Goal: Book appointment/travel/reservation

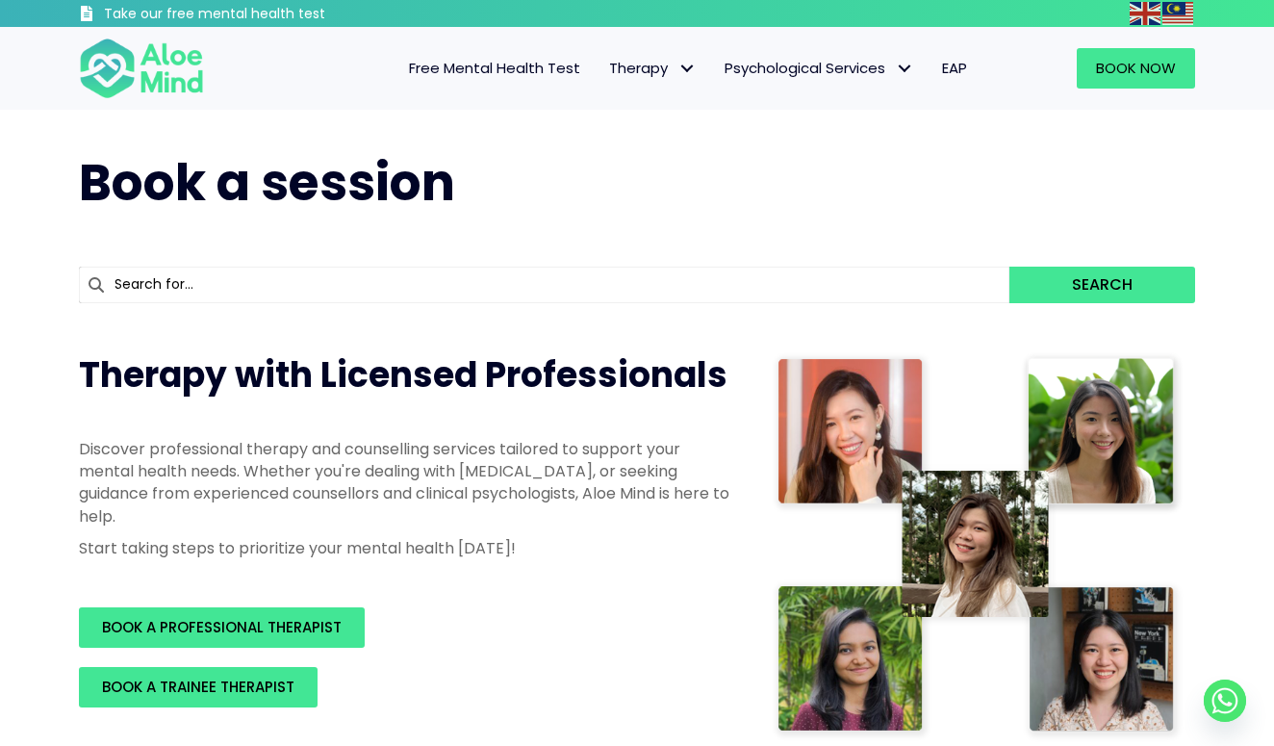
click at [316, 617] on span "BOOK A PROFESSIONAL THERAPIST" at bounding box center [222, 627] width 240 height 20
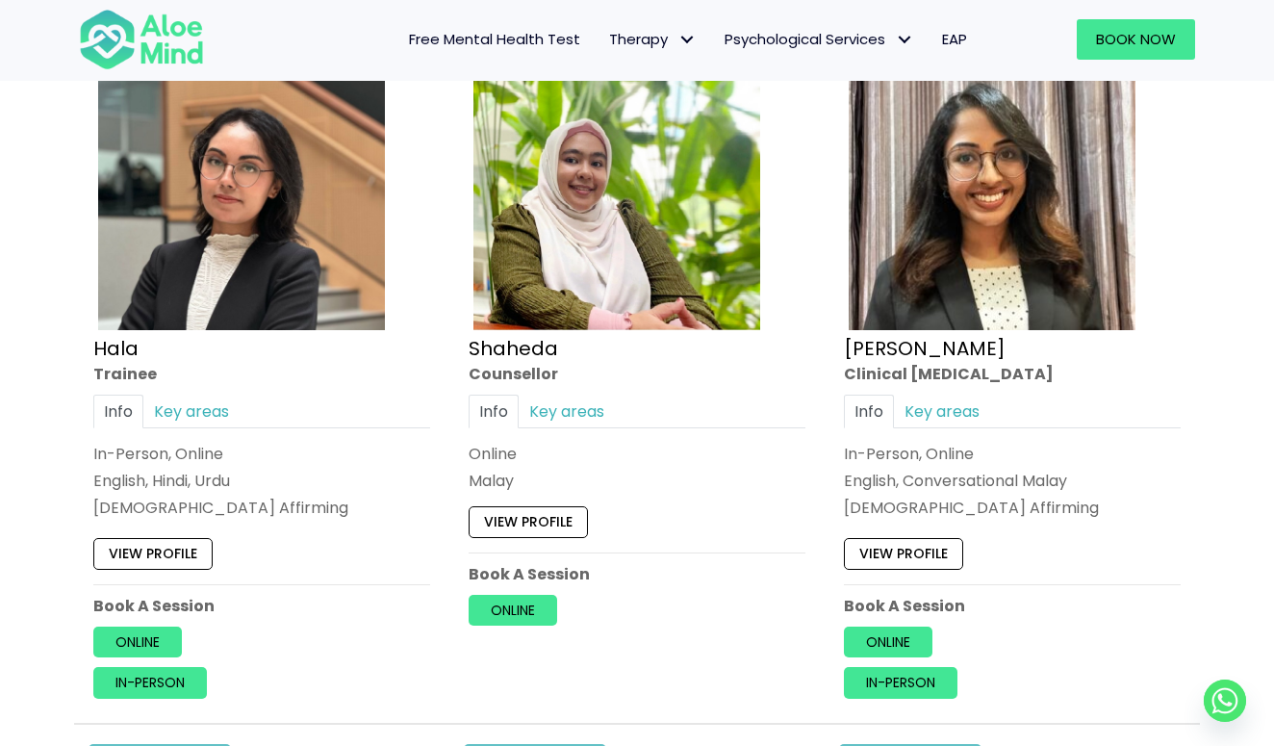
scroll to position [1761, 0]
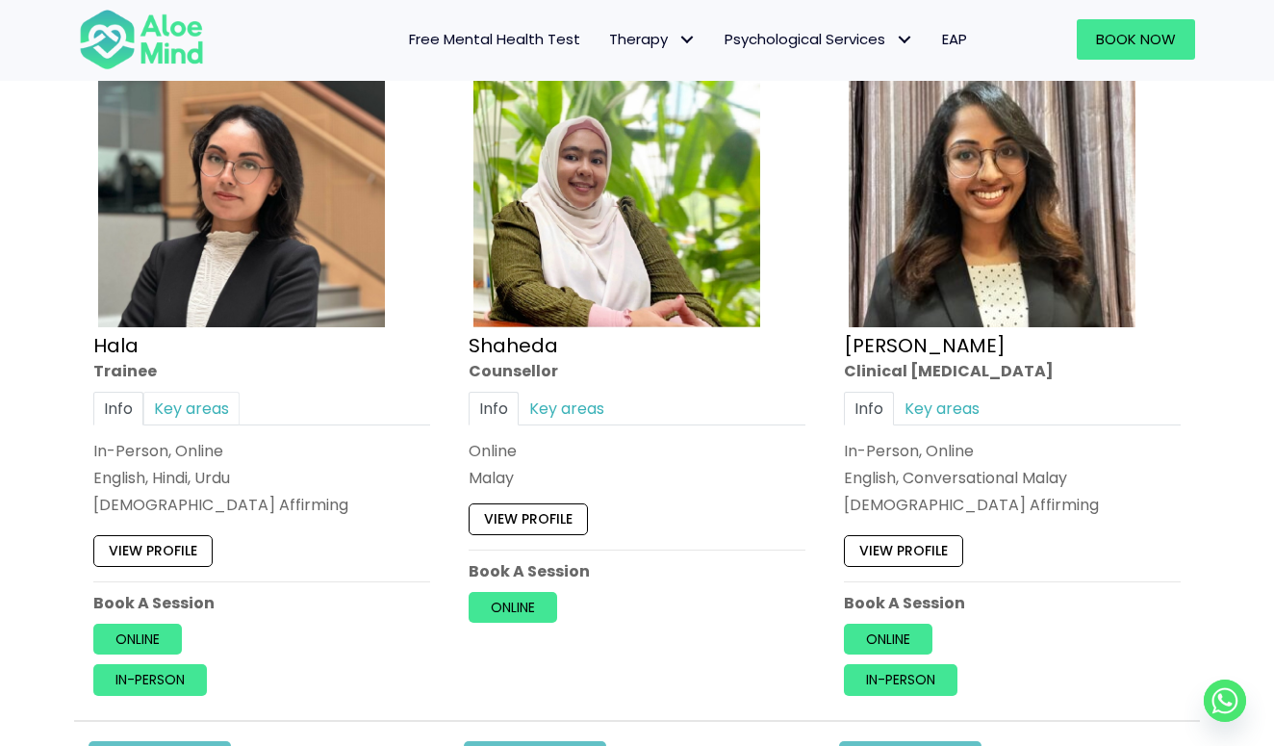
click at [189, 413] on link "Key areas" at bounding box center [191, 409] width 96 height 34
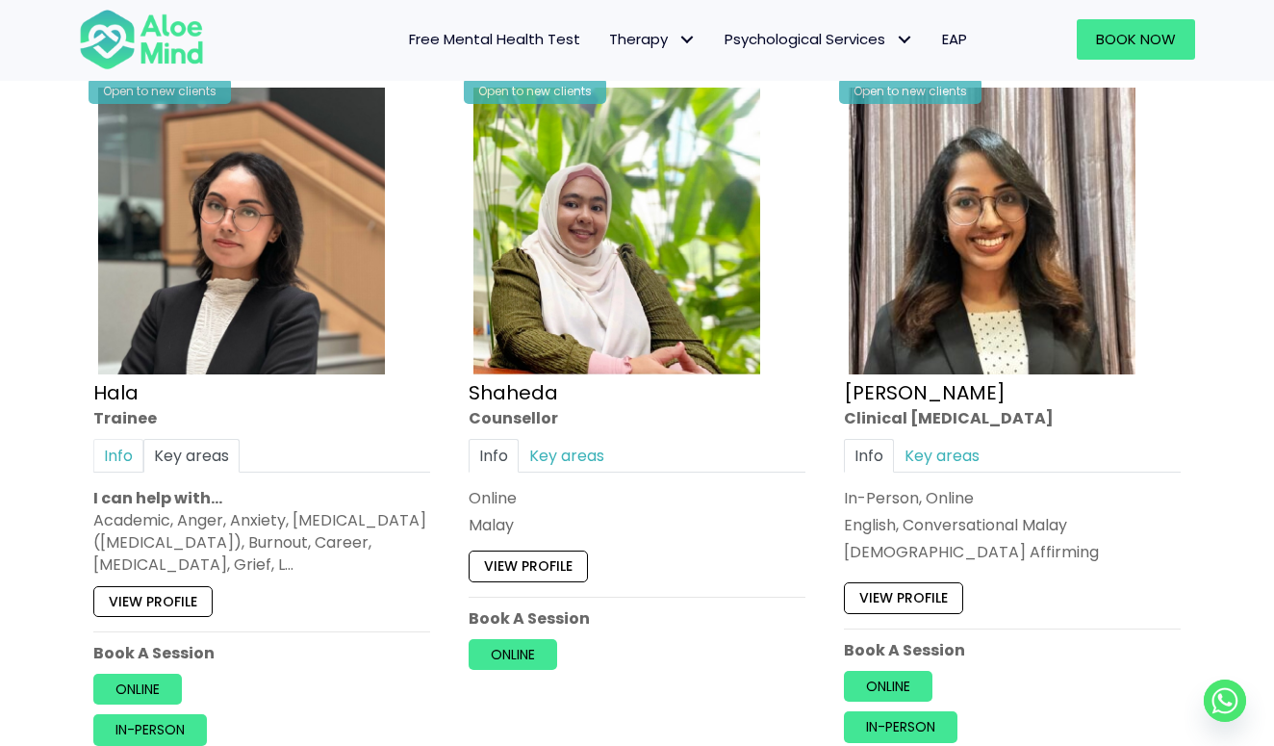
click at [120, 459] on link "Info" at bounding box center [118, 456] width 50 height 34
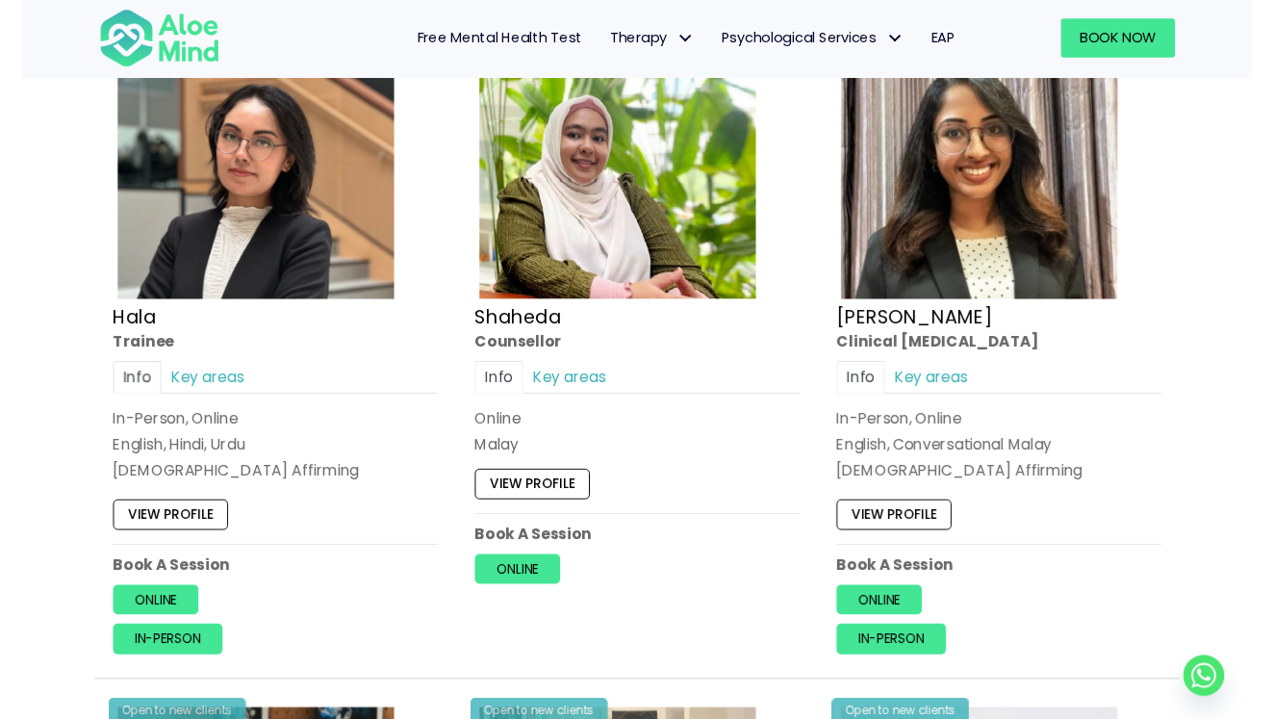
scroll to position [1851, 0]
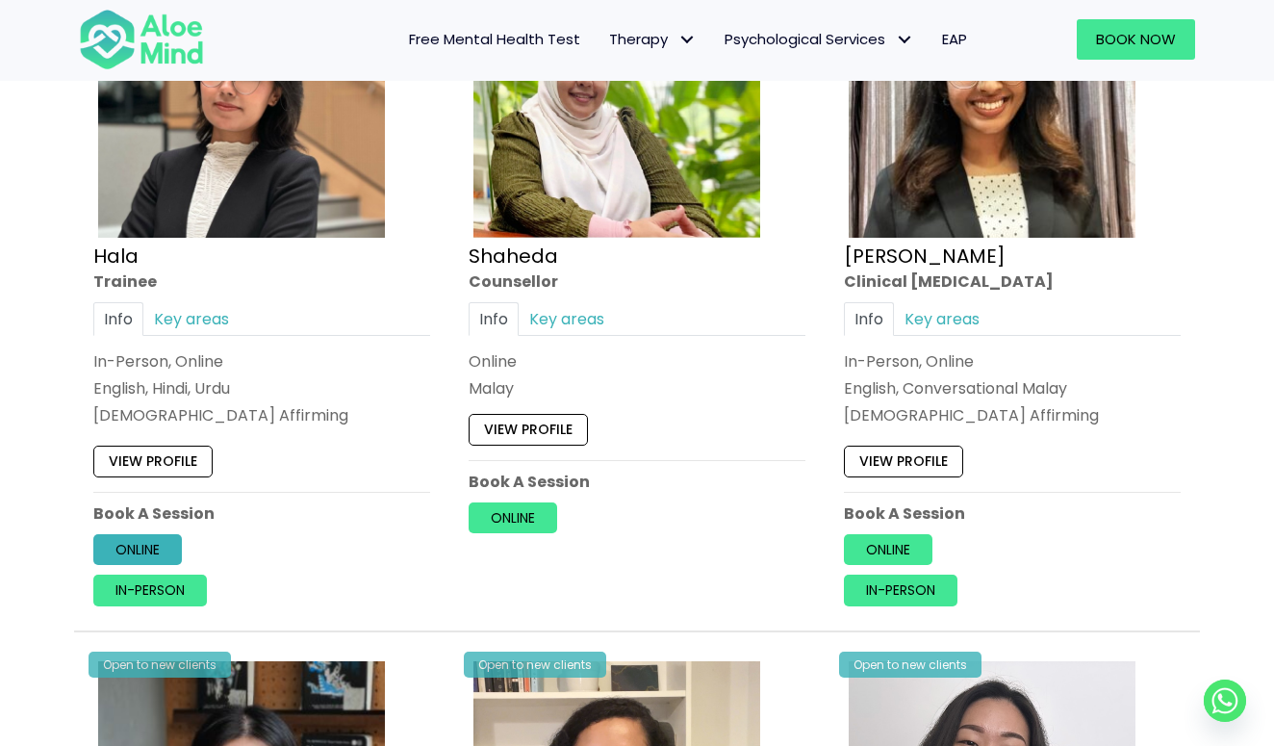
click at [158, 557] on link "Online" at bounding box center [137, 549] width 89 height 31
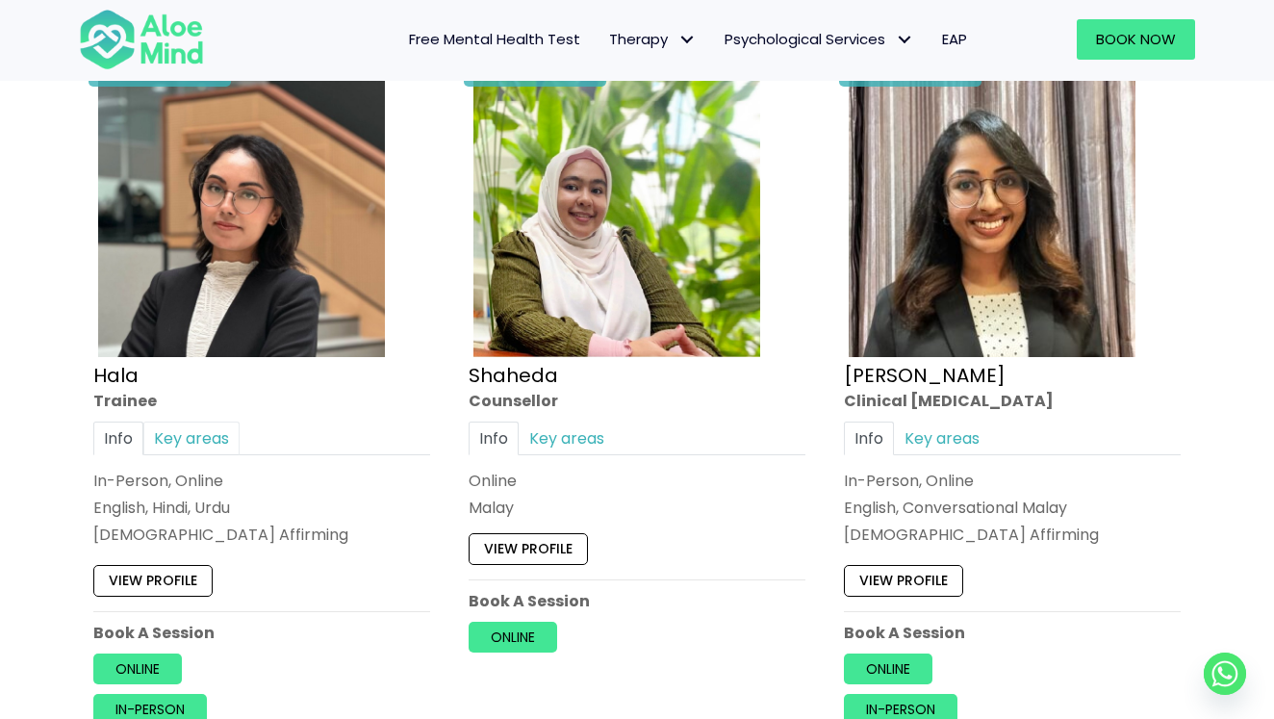
scroll to position [1677, 0]
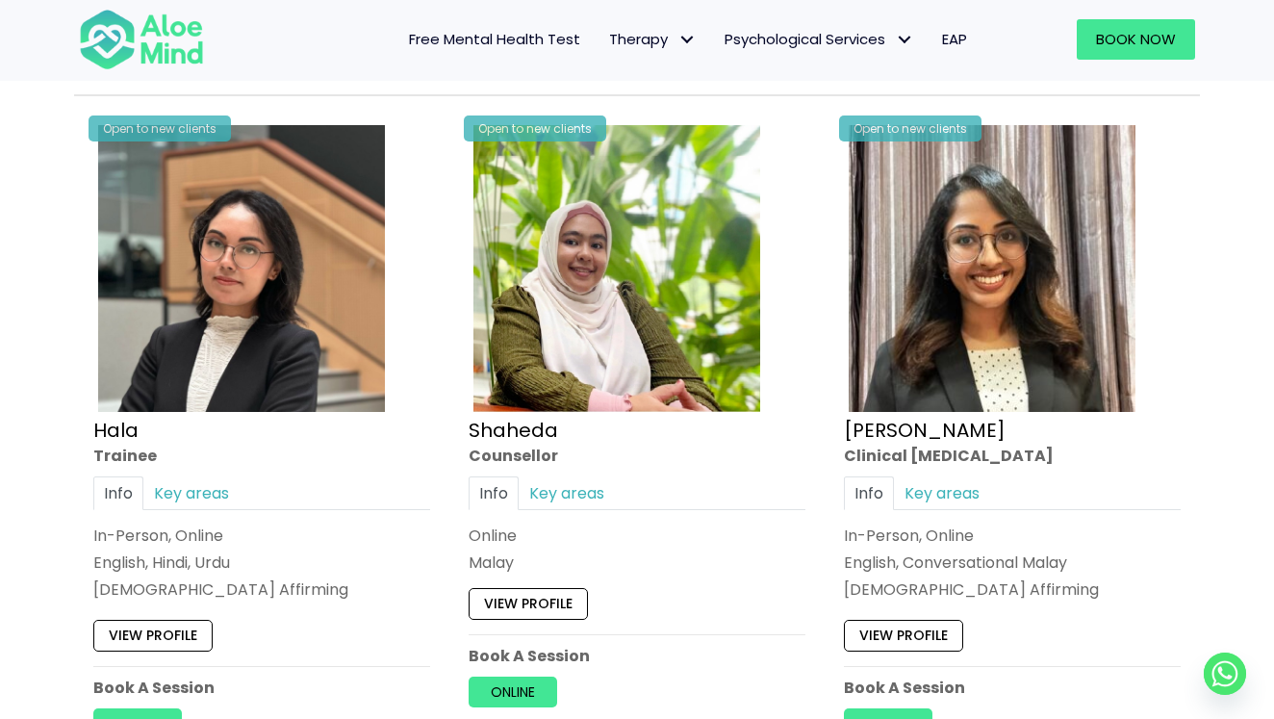
click at [193, 266] on img at bounding box center [241, 268] width 287 height 287
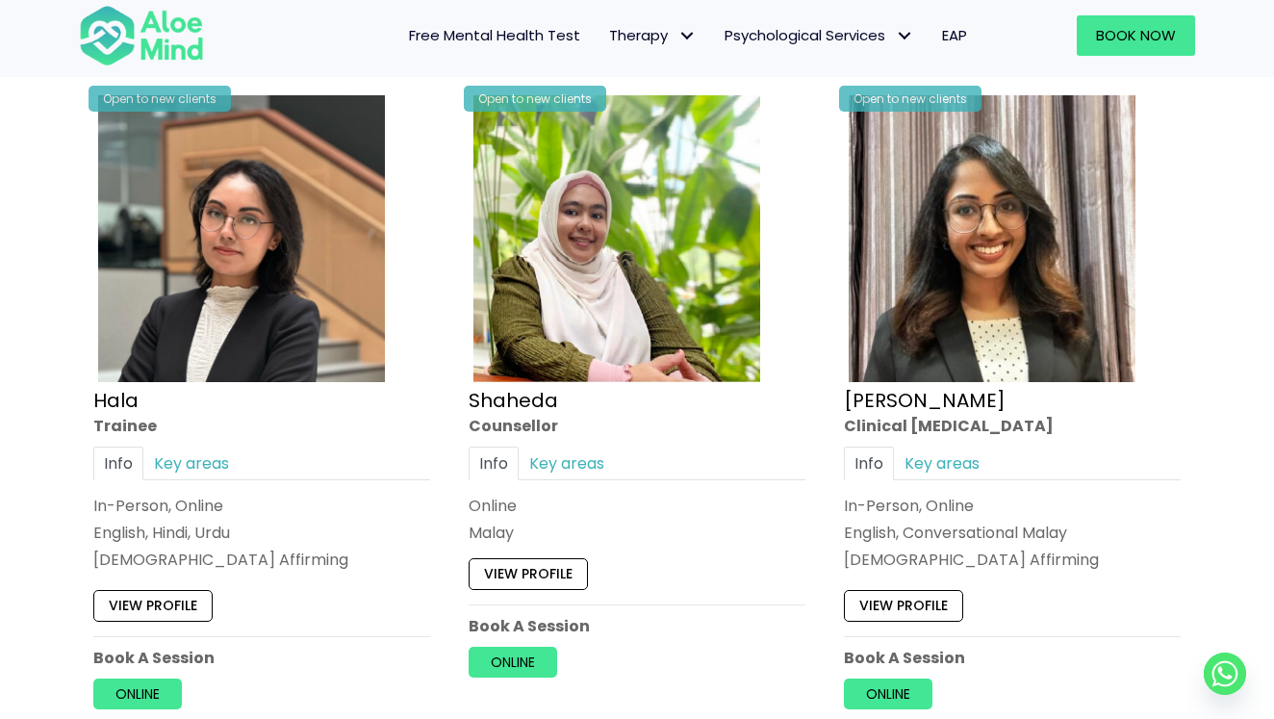
scroll to position [1697, 0]
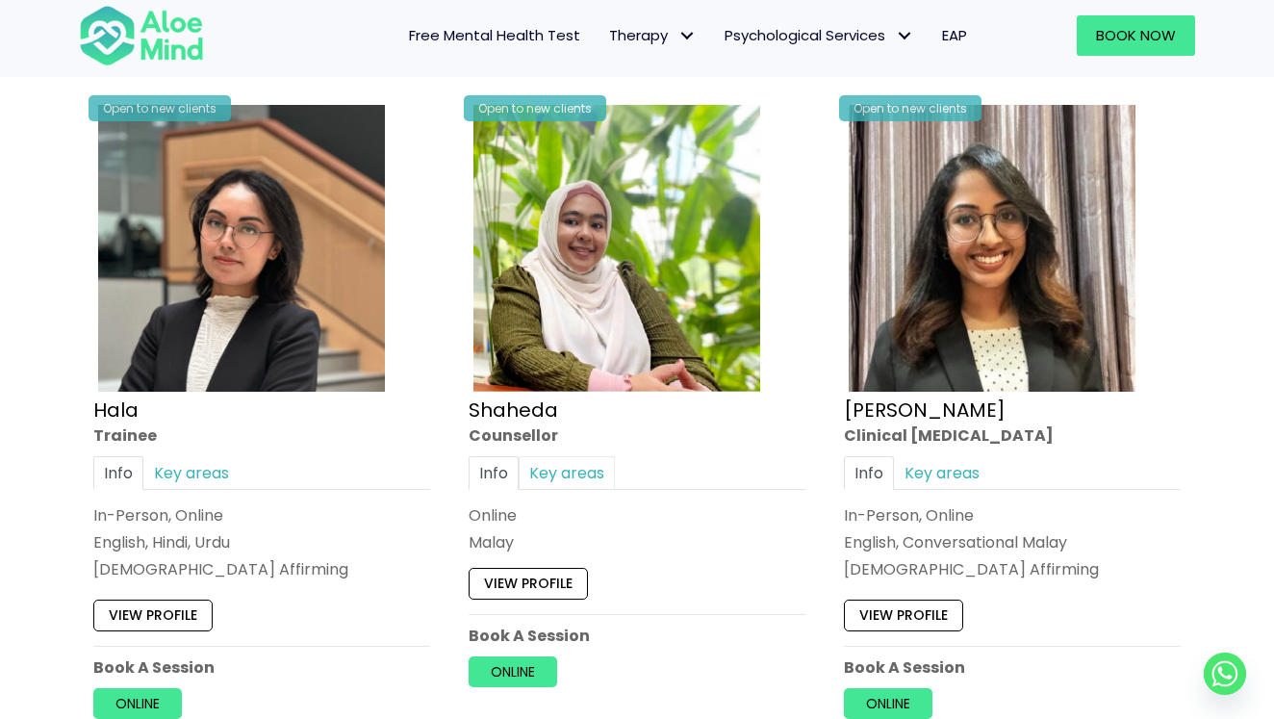
click at [568, 470] on link "Key areas" at bounding box center [567, 473] width 96 height 34
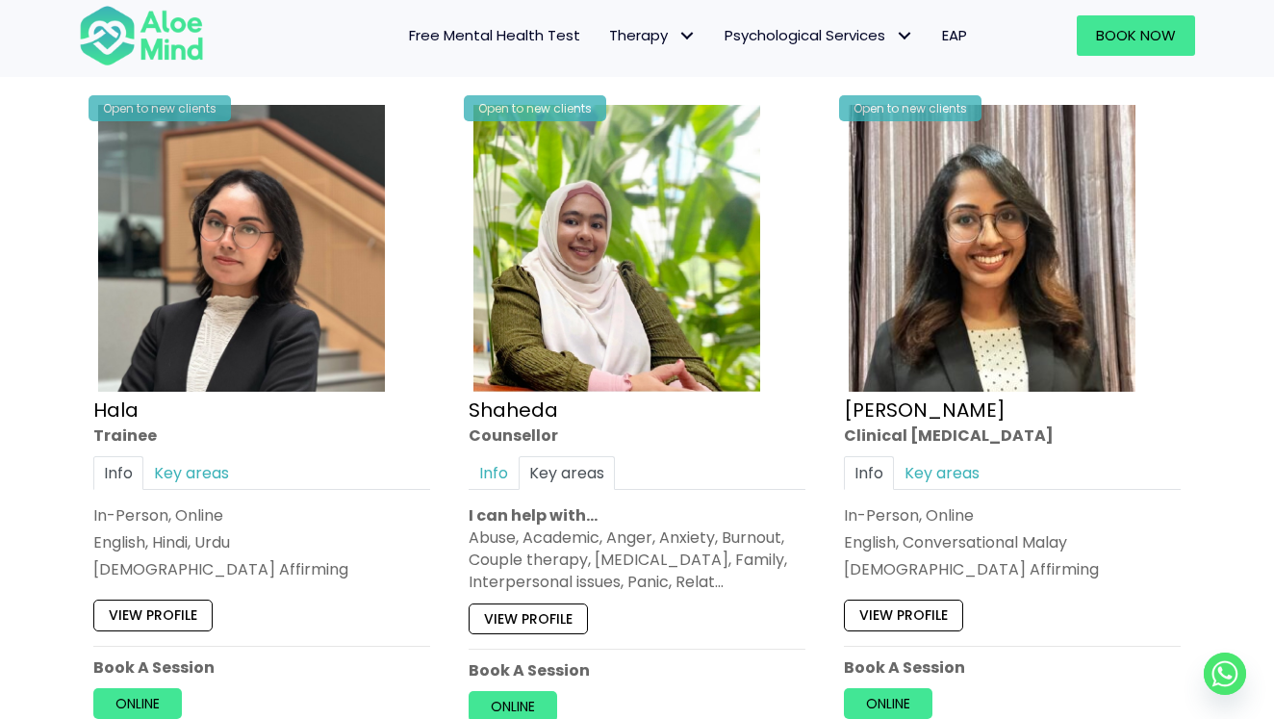
click at [562, 370] on img at bounding box center [616, 248] width 287 height 287
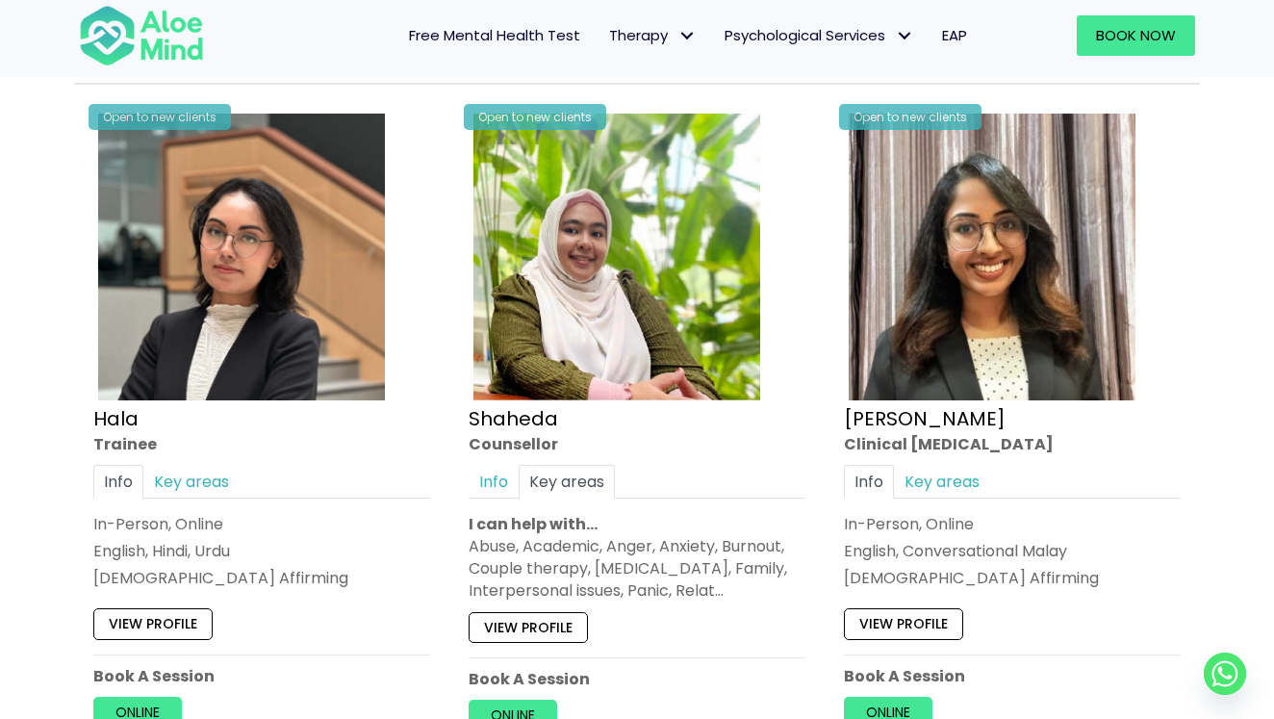
scroll to position [1684, 0]
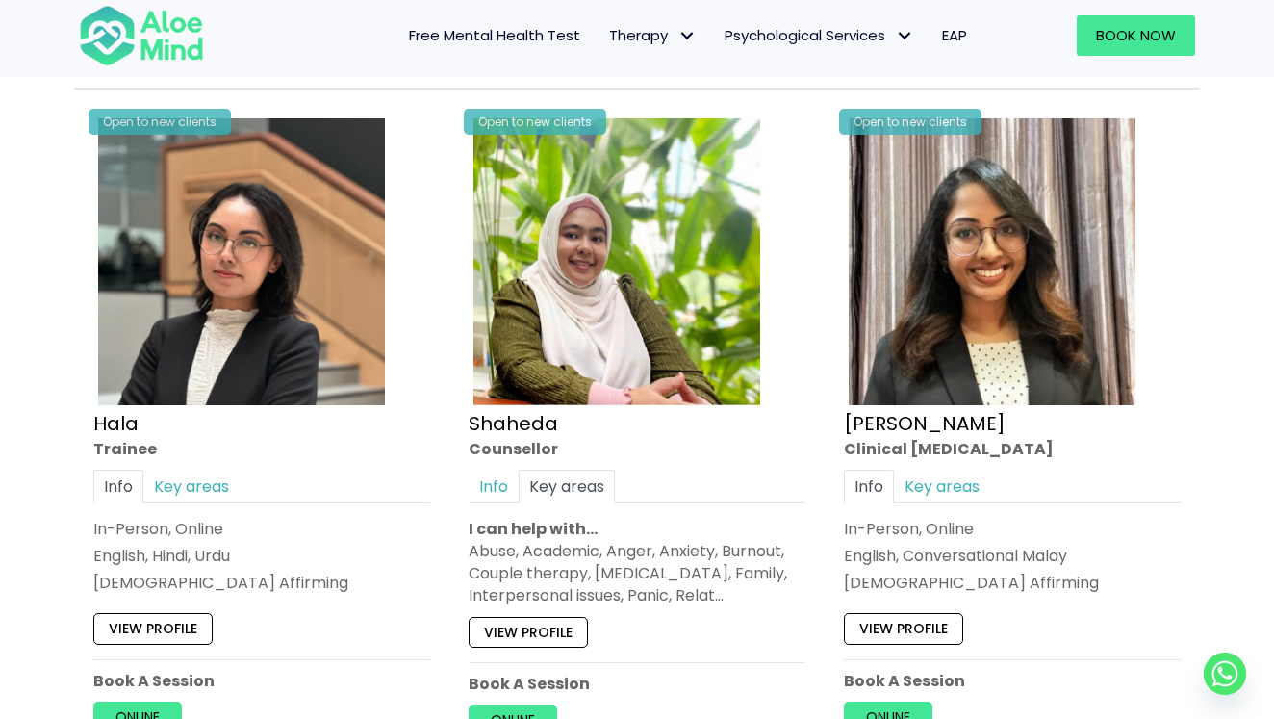
click at [1076, 266] on img at bounding box center [991, 261] width 287 height 287
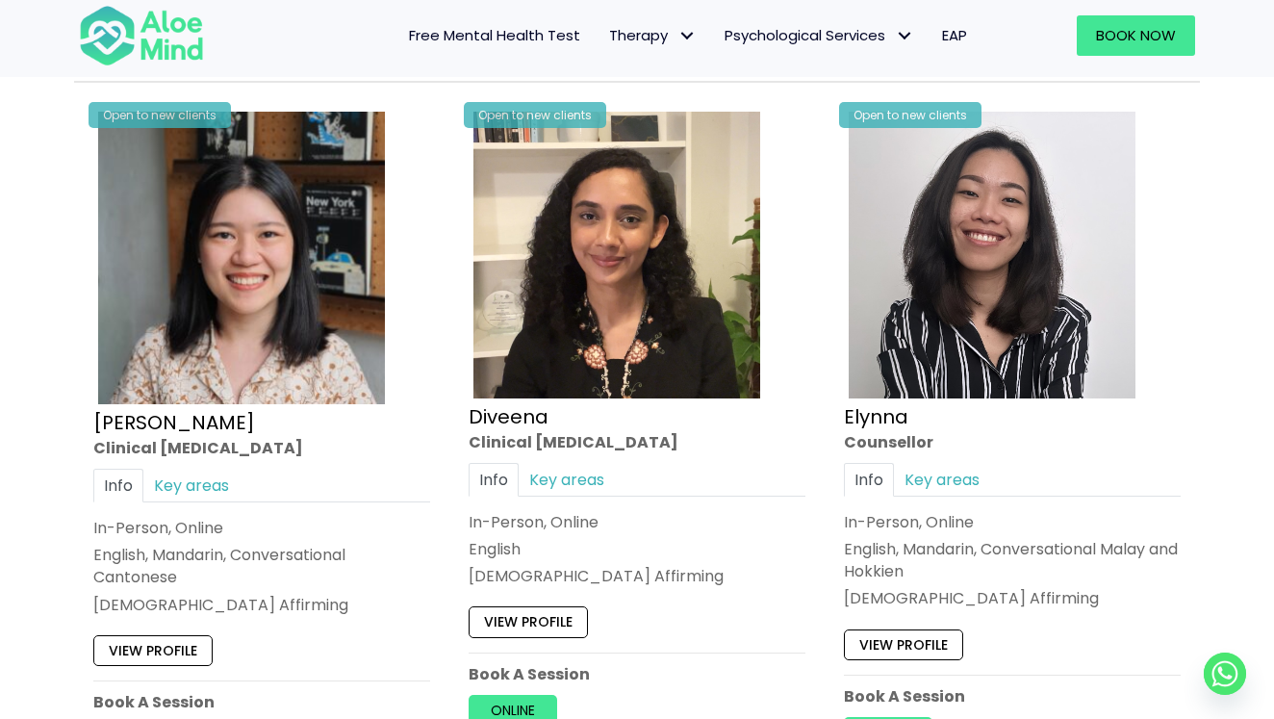
scroll to position [2399, 0]
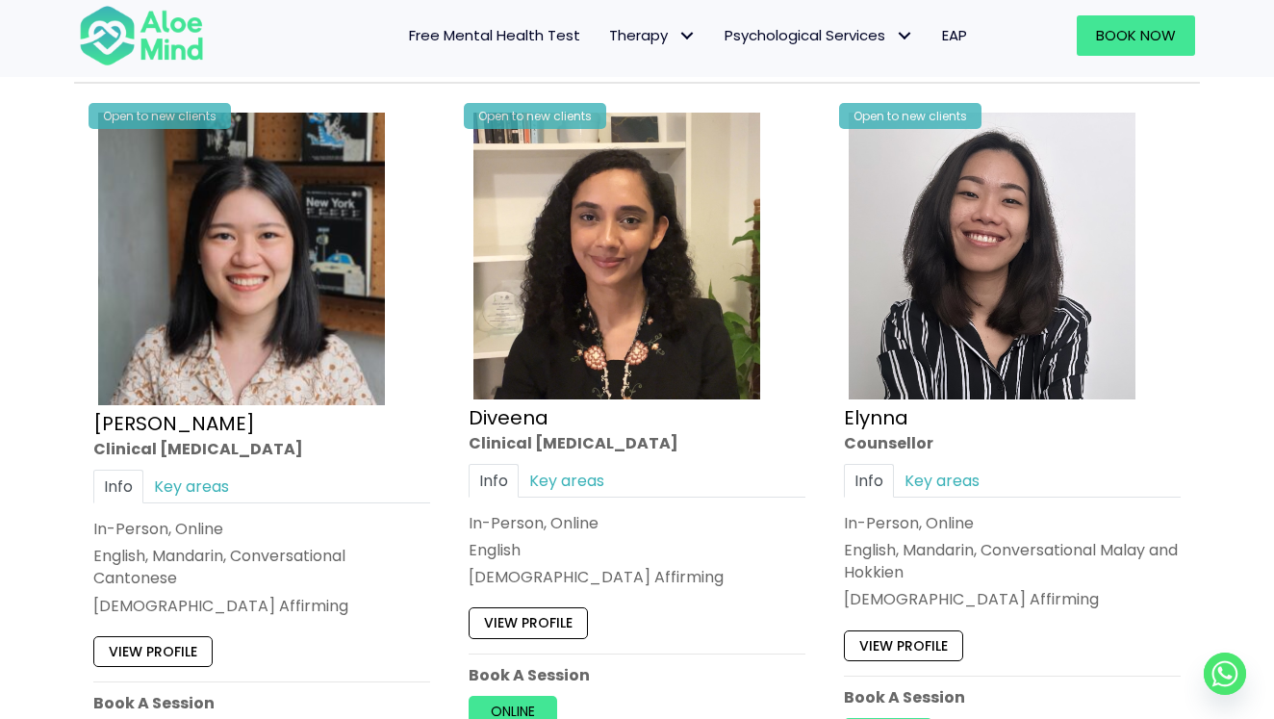
click at [597, 353] on img at bounding box center [616, 256] width 287 height 287
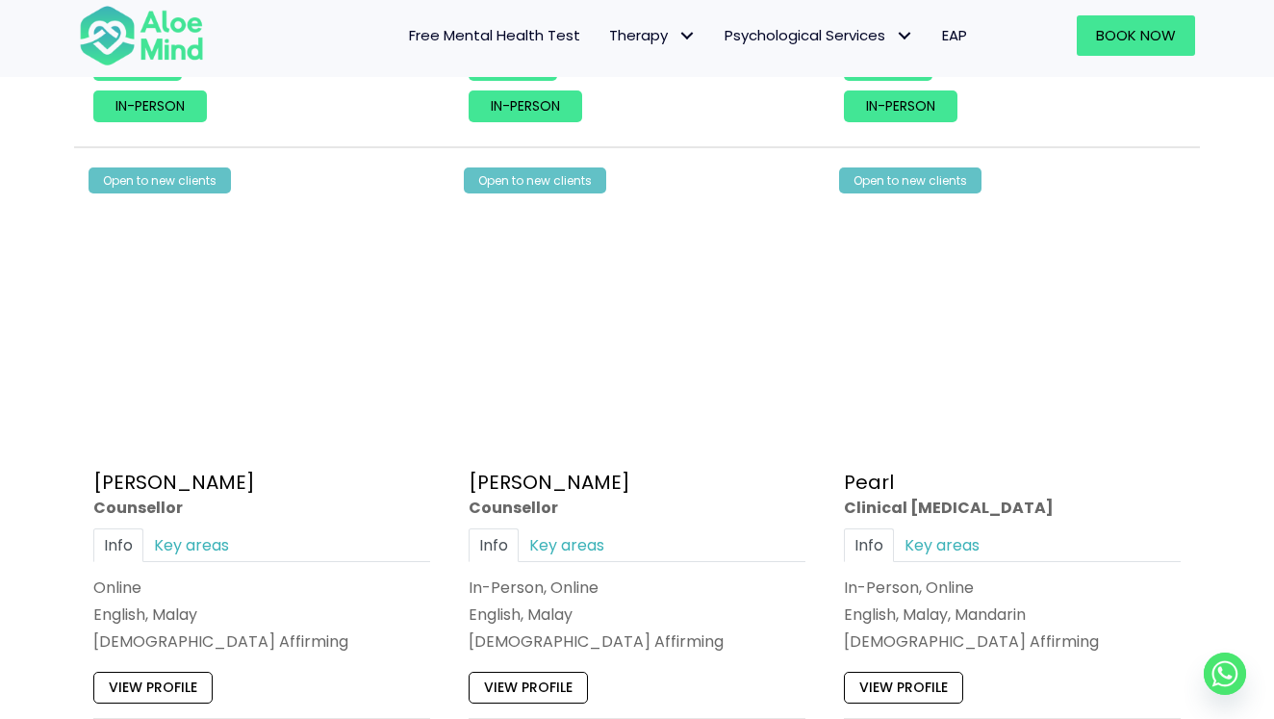
scroll to position [4500, 0]
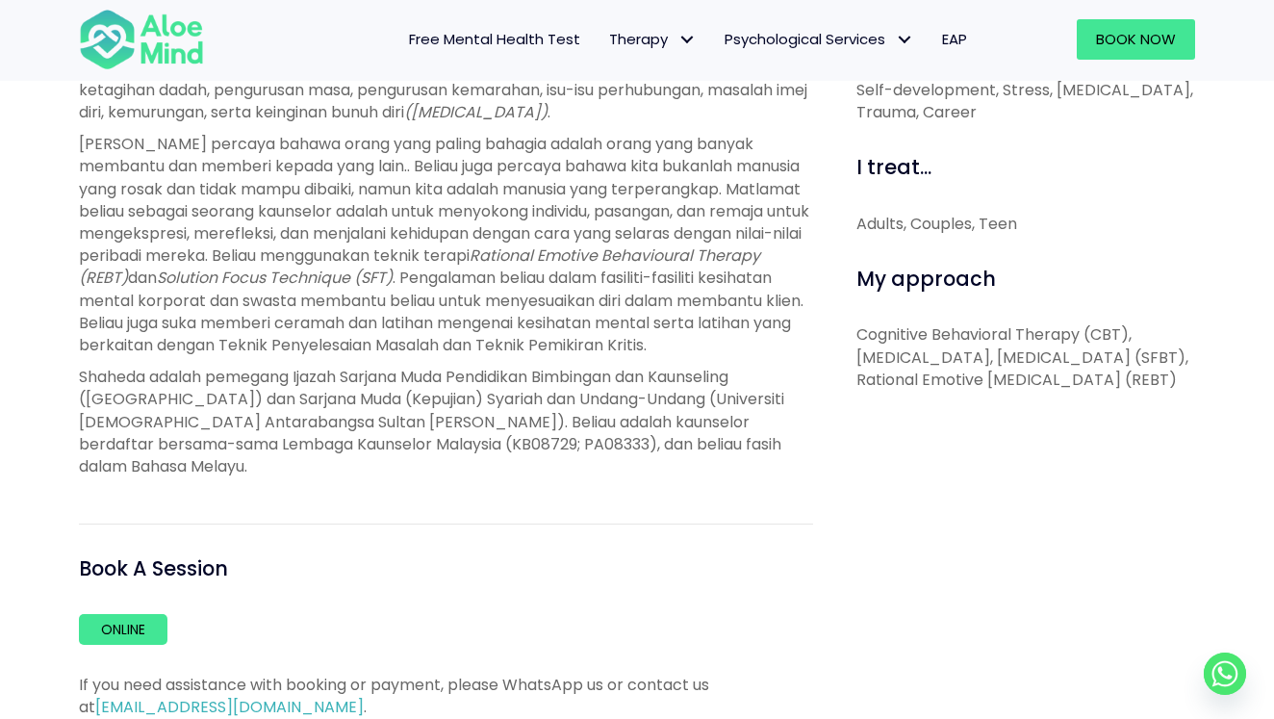
scroll to position [856, 0]
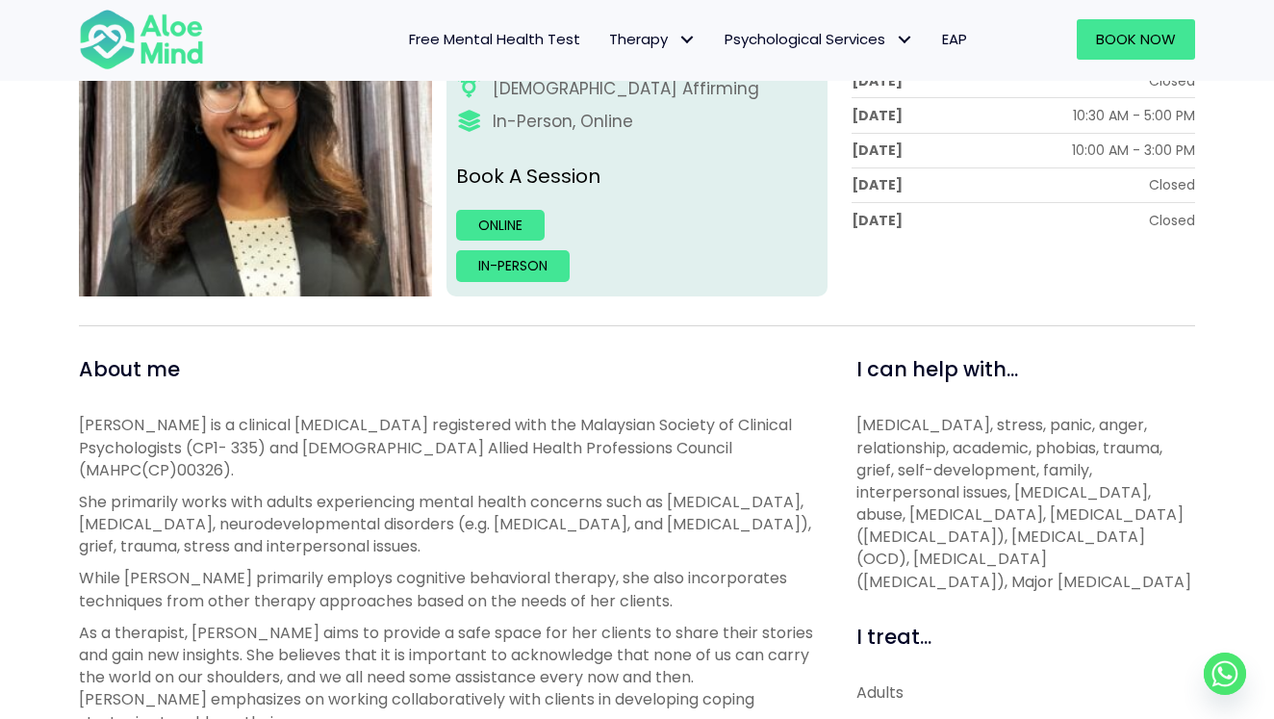
scroll to position [395, 0]
